Goal: Task Accomplishment & Management: Complete application form

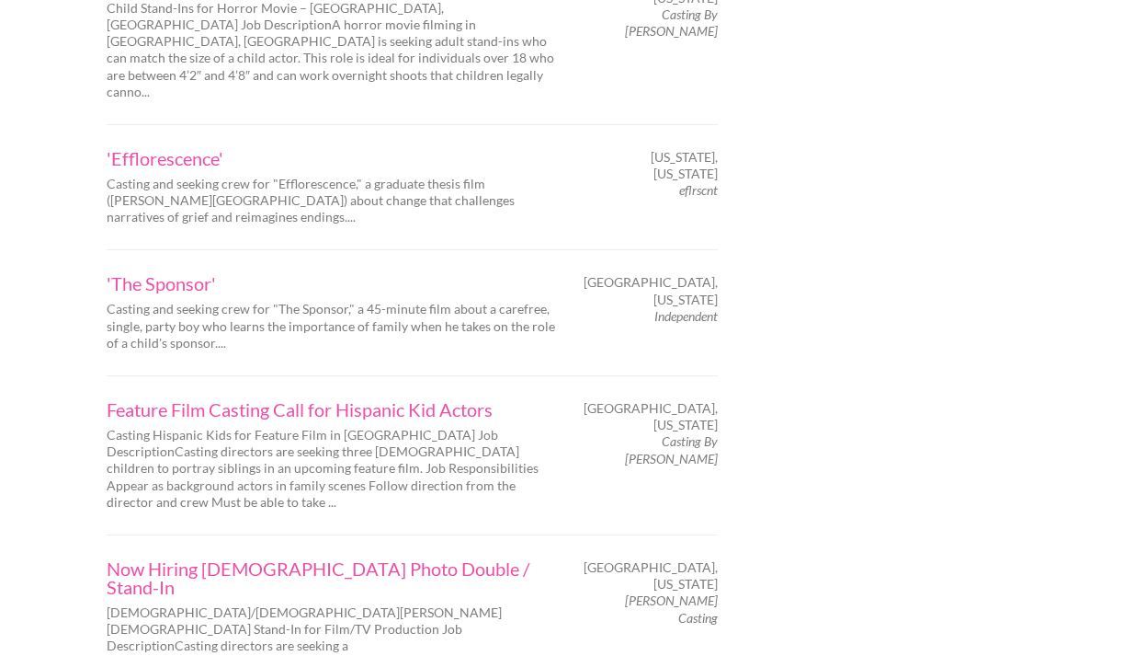
scroll to position [2566, 0]
click at [395, 560] on link "Now Hiring [DEMOGRAPHIC_DATA] Photo Double / Stand-In" at bounding box center [332, 578] width 450 height 37
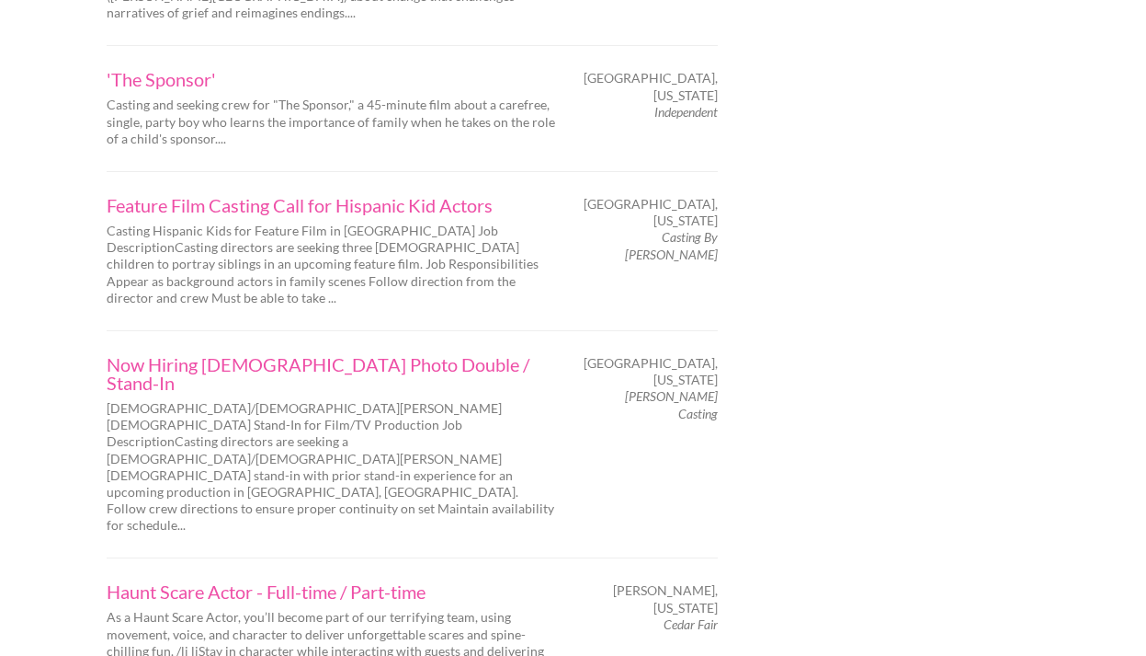
scroll to position [2772, 0]
